Goal: Download file/media

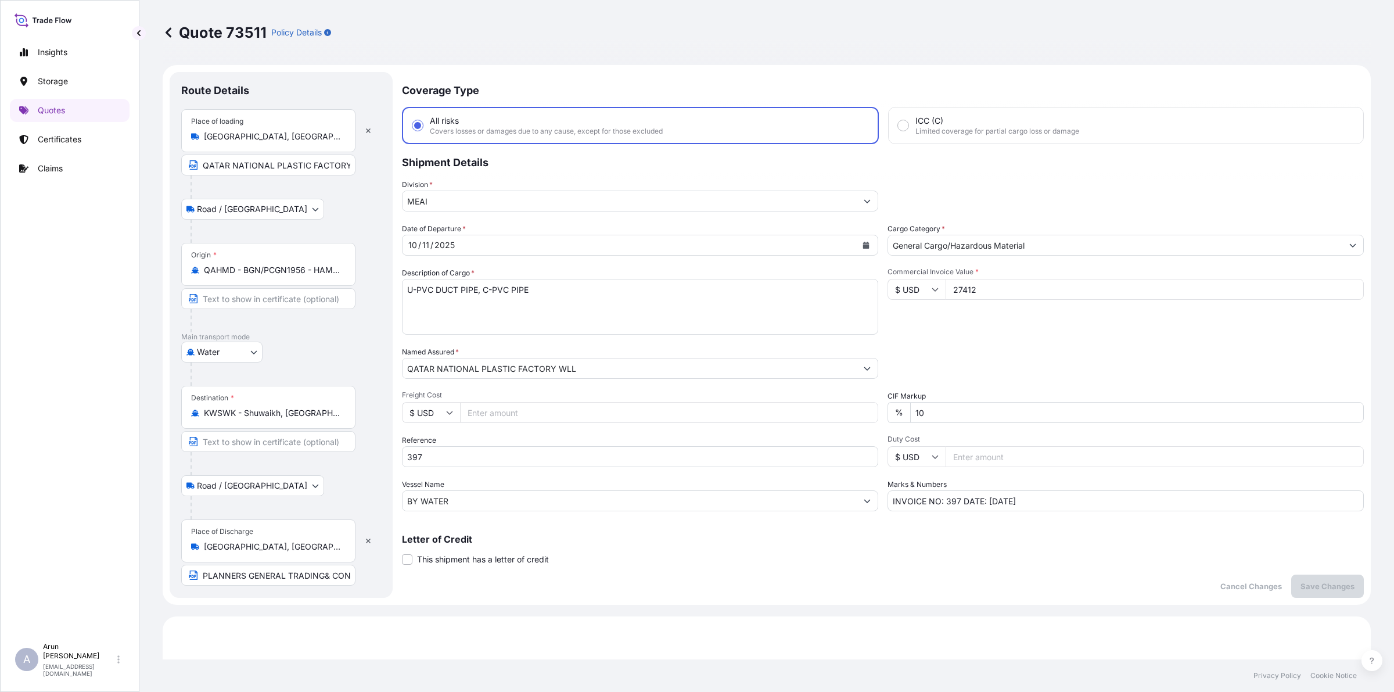
select select "Road / [GEOGRAPHIC_DATA]"
select select "Water"
select select "Road / [GEOGRAPHIC_DATA]"
click at [498, 417] on input "Freight Cost" at bounding box center [669, 412] width 418 height 21
type input "1450"
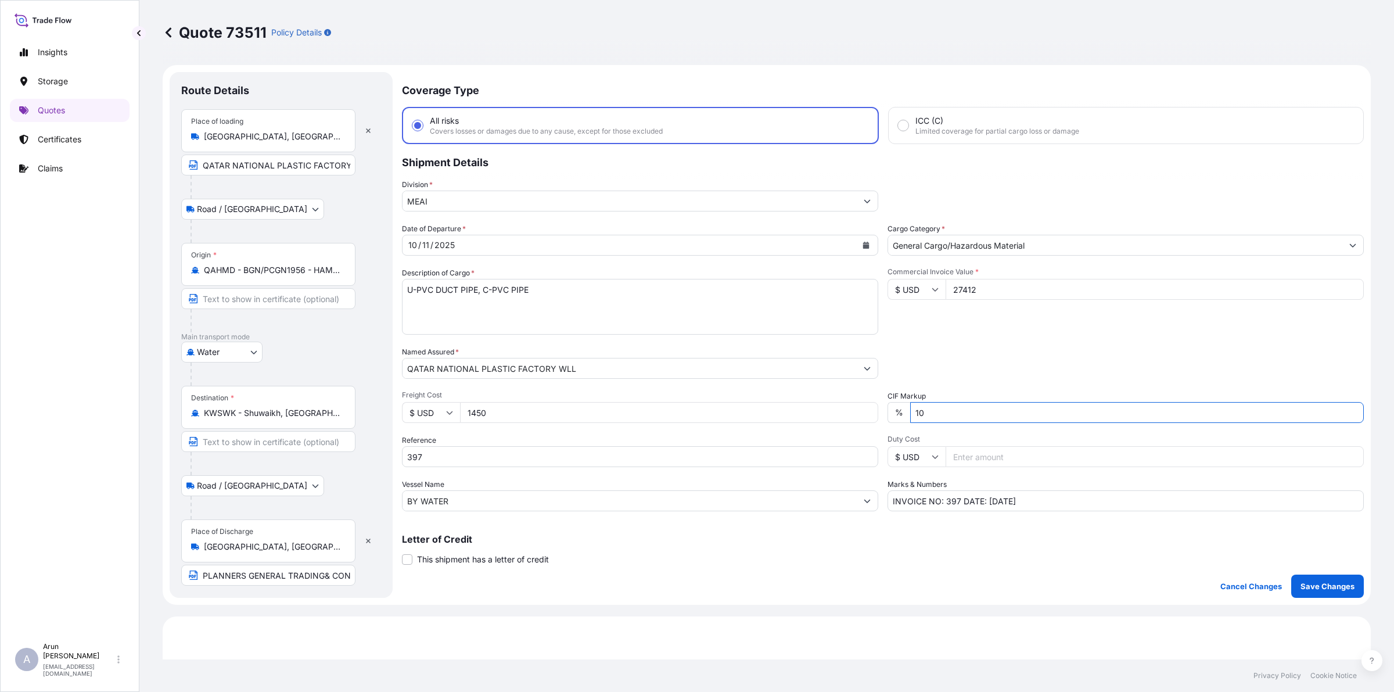
drag, startPoint x: 931, startPoint y: 411, endPoint x: 861, endPoint y: 428, distance: 71.9
click at [861, 428] on div "Date of Departure * [DATE] Cargo Category * General Cargo/Hazardous Material De…" at bounding box center [883, 367] width 962 height 288
click at [1334, 591] on p "Save Changes" at bounding box center [1328, 586] width 54 height 12
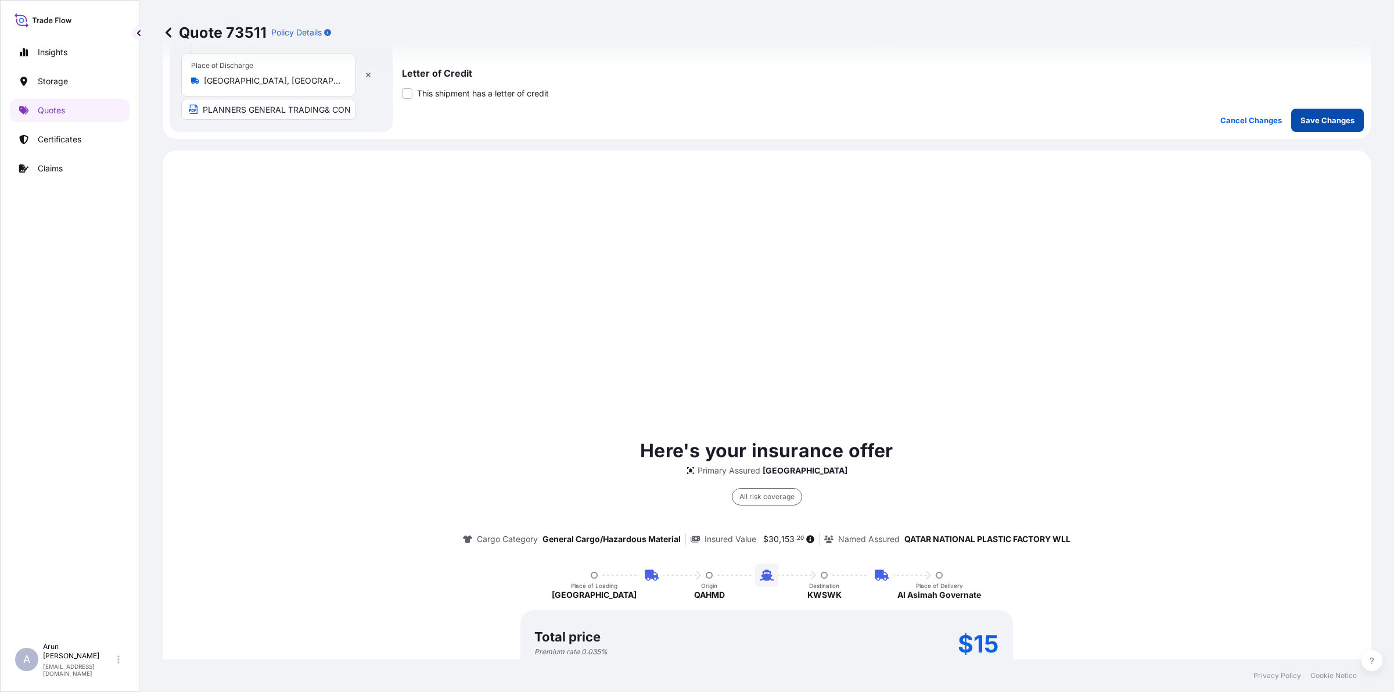
scroll to position [558, 0]
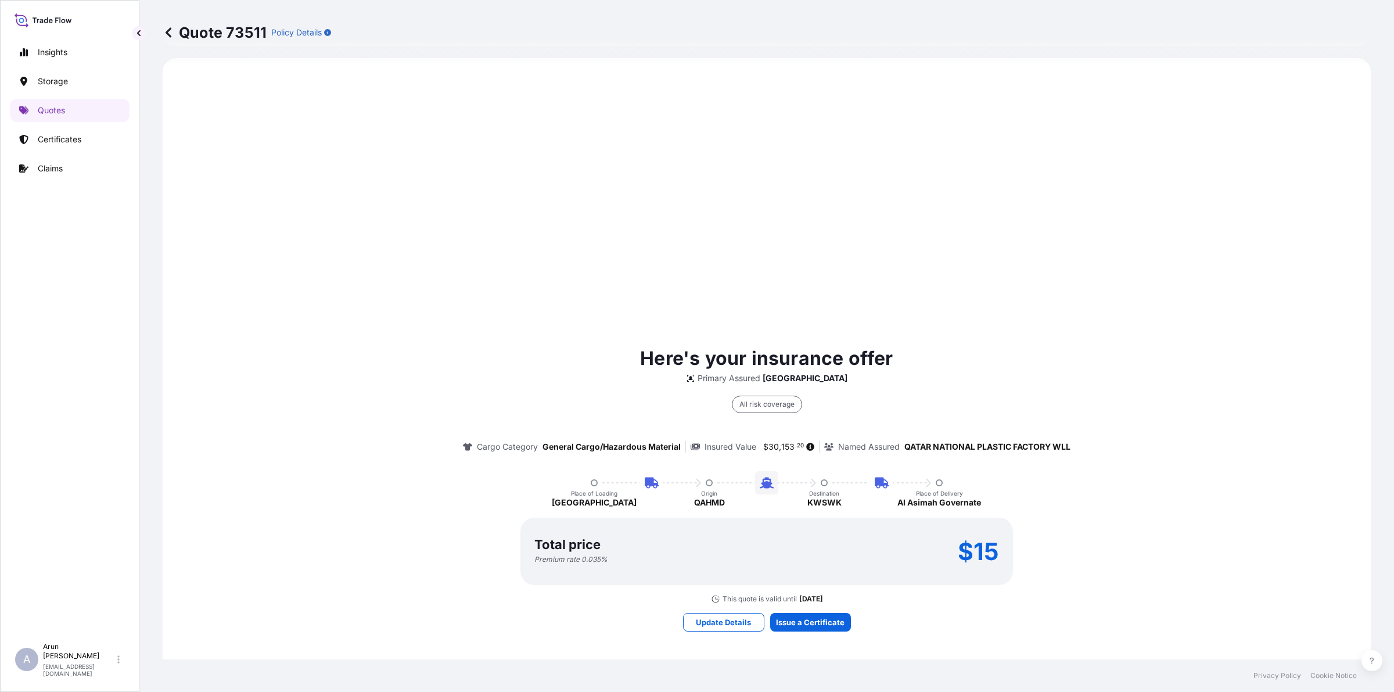
select select "Road / [GEOGRAPHIC_DATA]"
select select "Water"
select select "Road / [GEOGRAPHIC_DATA]"
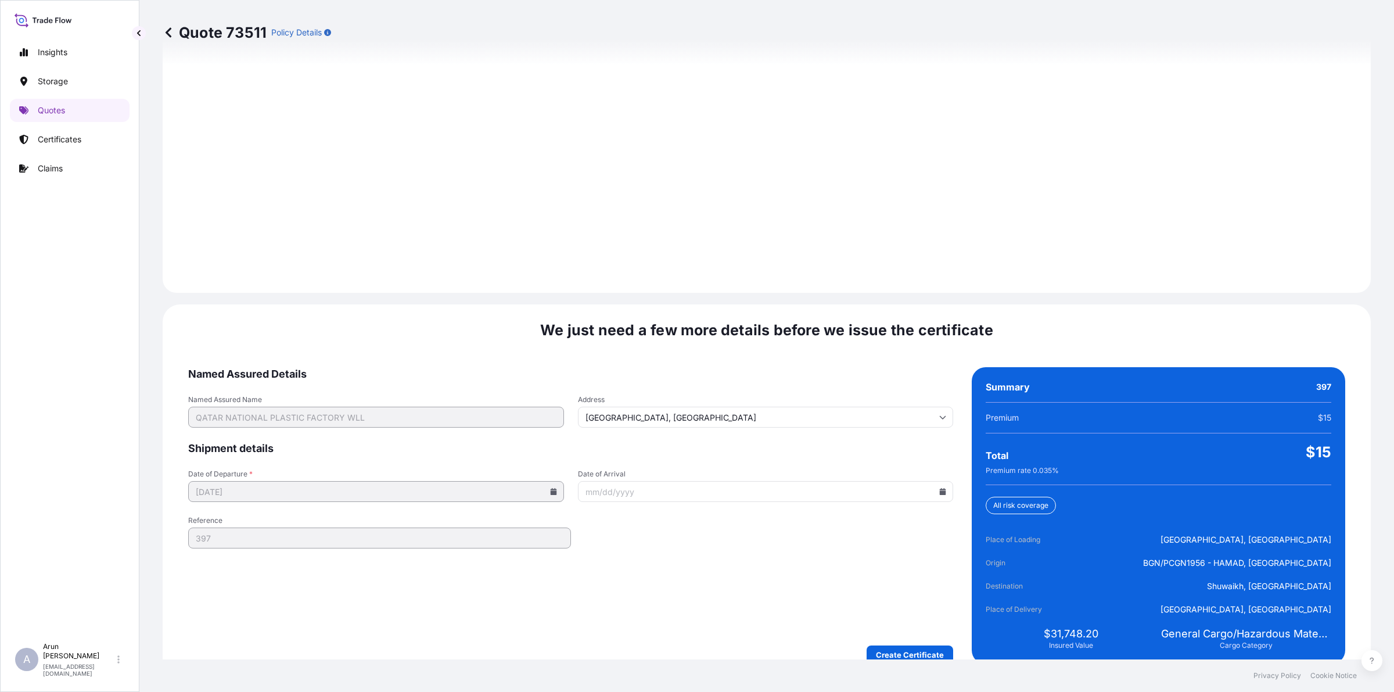
scroll to position [1605, 0]
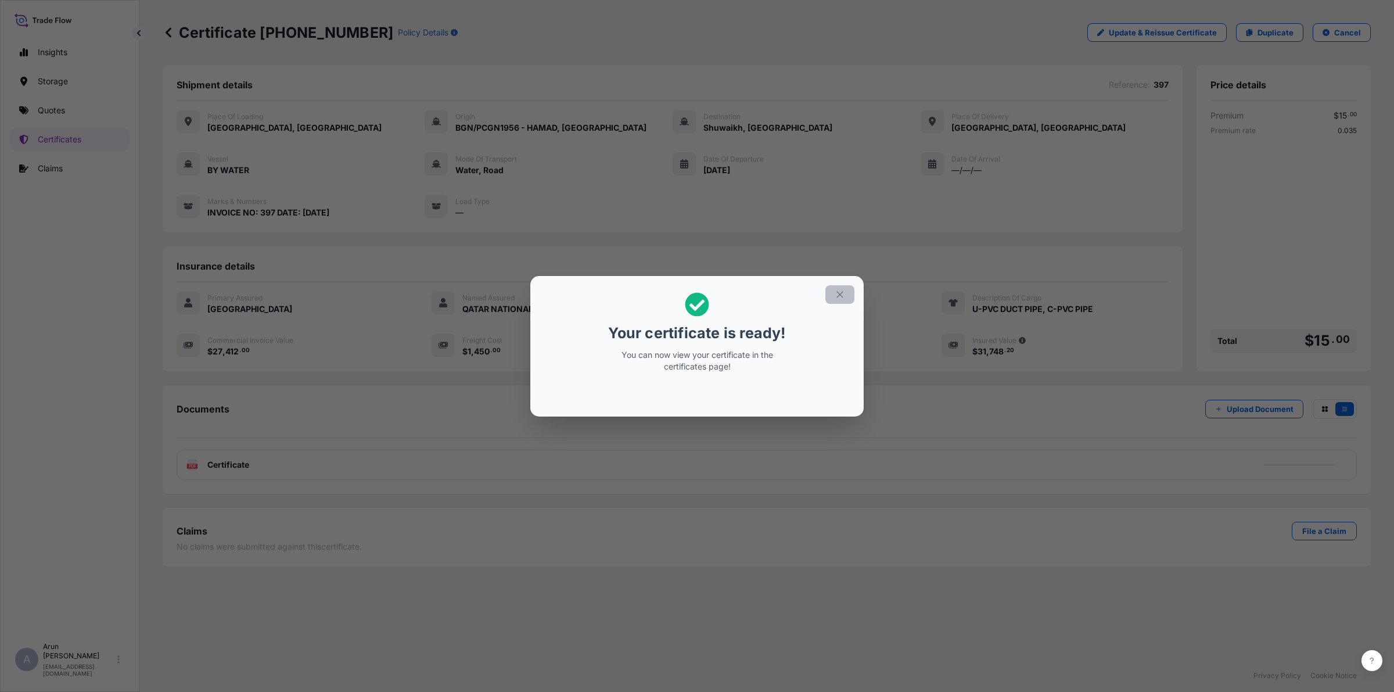
click at [841, 290] on icon "button" at bounding box center [840, 294] width 10 height 10
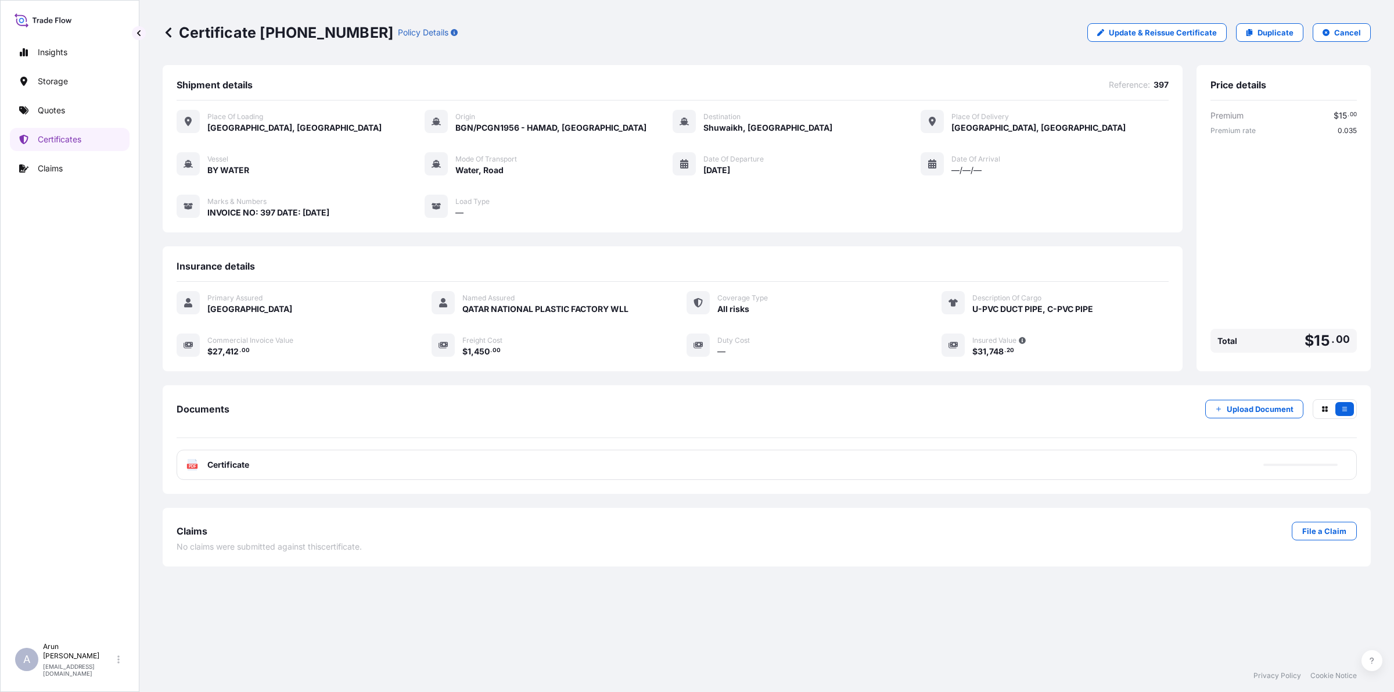
click at [284, 465] on div "PDF Certificate" at bounding box center [767, 465] width 1181 height 30
click at [256, 457] on div "PDF Certificate" at bounding box center [767, 465] width 1181 height 30
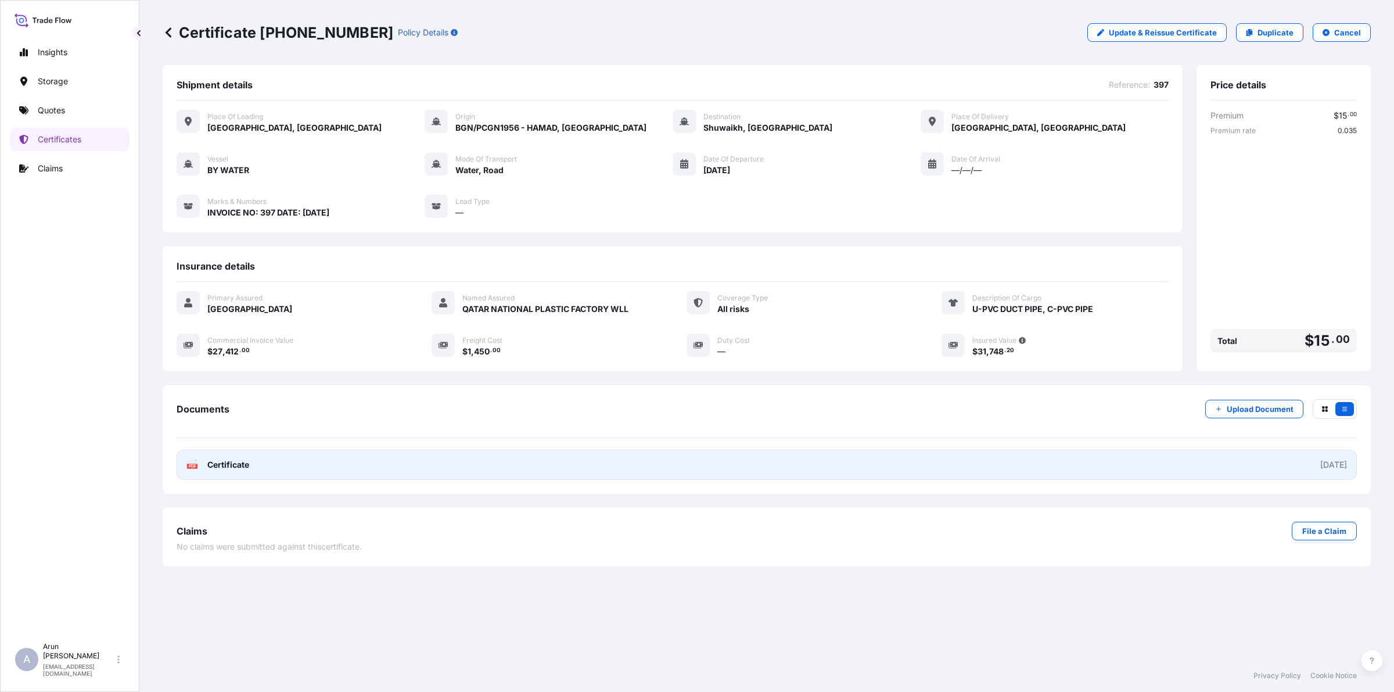
click at [296, 455] on link "PDF Certificate [DATE]" at bounding box center [767, 465] width 1181 height 30
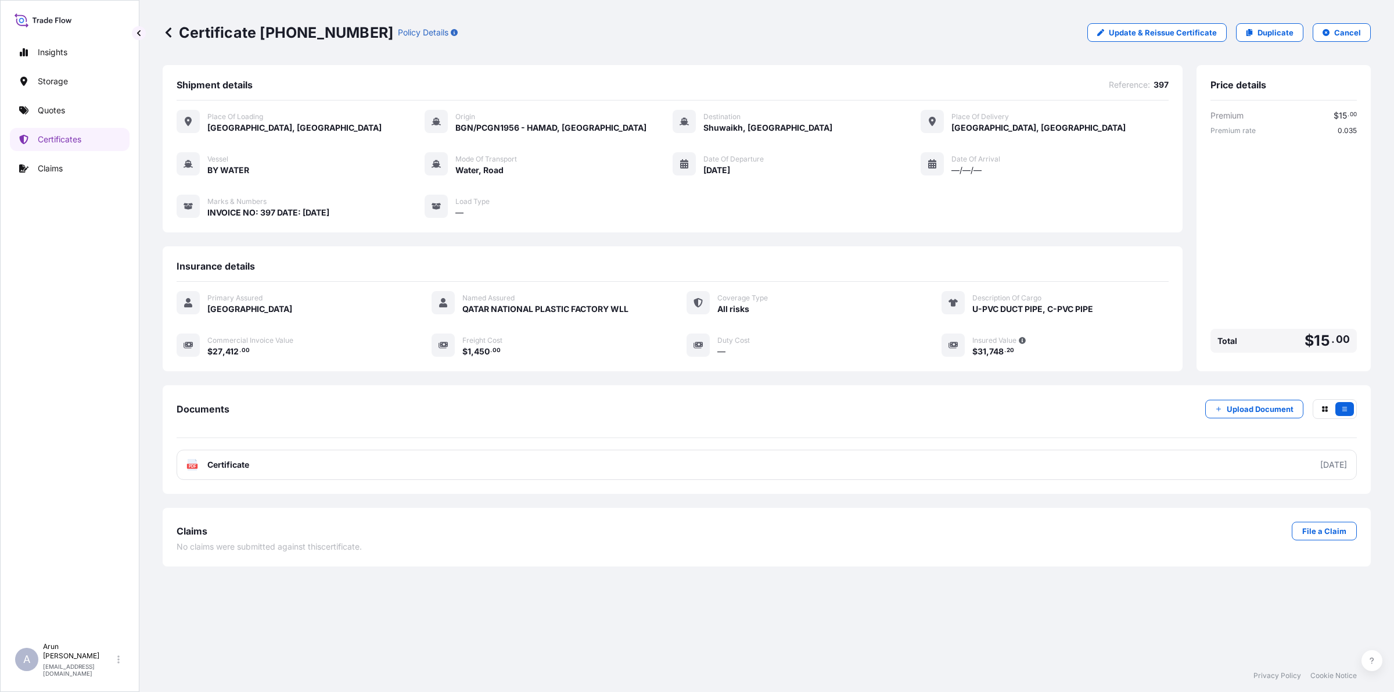
click at [454, 437] on div "Documents Upload Document PDF Certificate [DATE]" at bounding box center [767, 439] width 1181 height 81
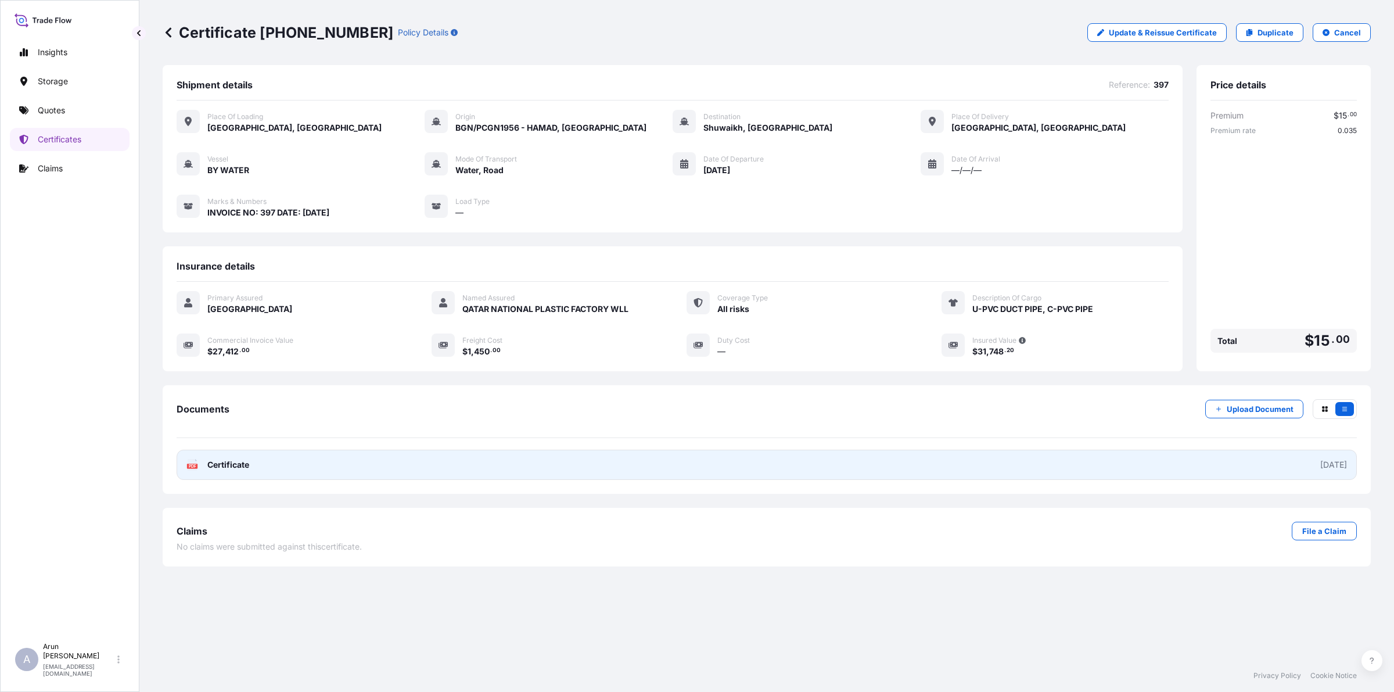
click at [440, 477] on link "PDF Certificate [DATE]" at bounding box center [767, 465] width 1181 height 30
